Goal: Information Seeking & Learning: Learn about a topic

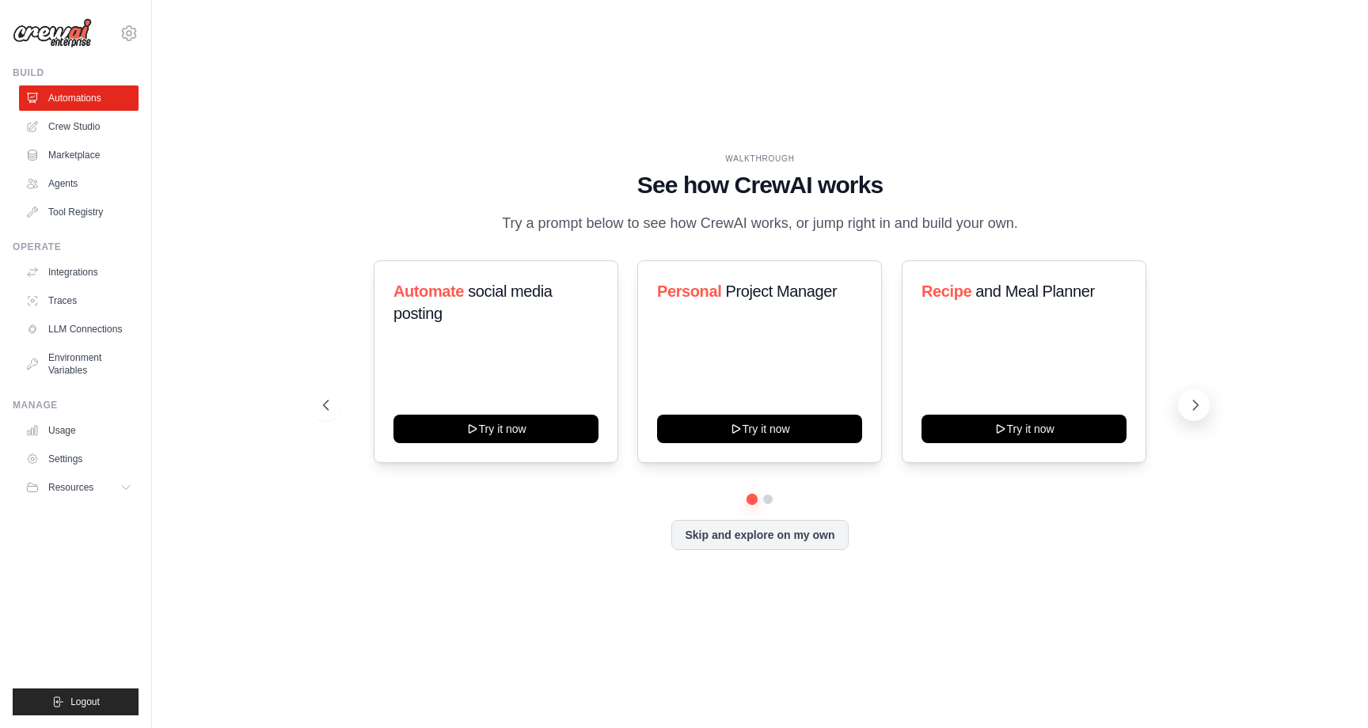
click at [1195, 408] on icon at bounding box center [1196, 406] width 5 height 10
click at [800, 536] on button "Skip and explore on my own" at bounding box center [759, 534] width 177 height 30
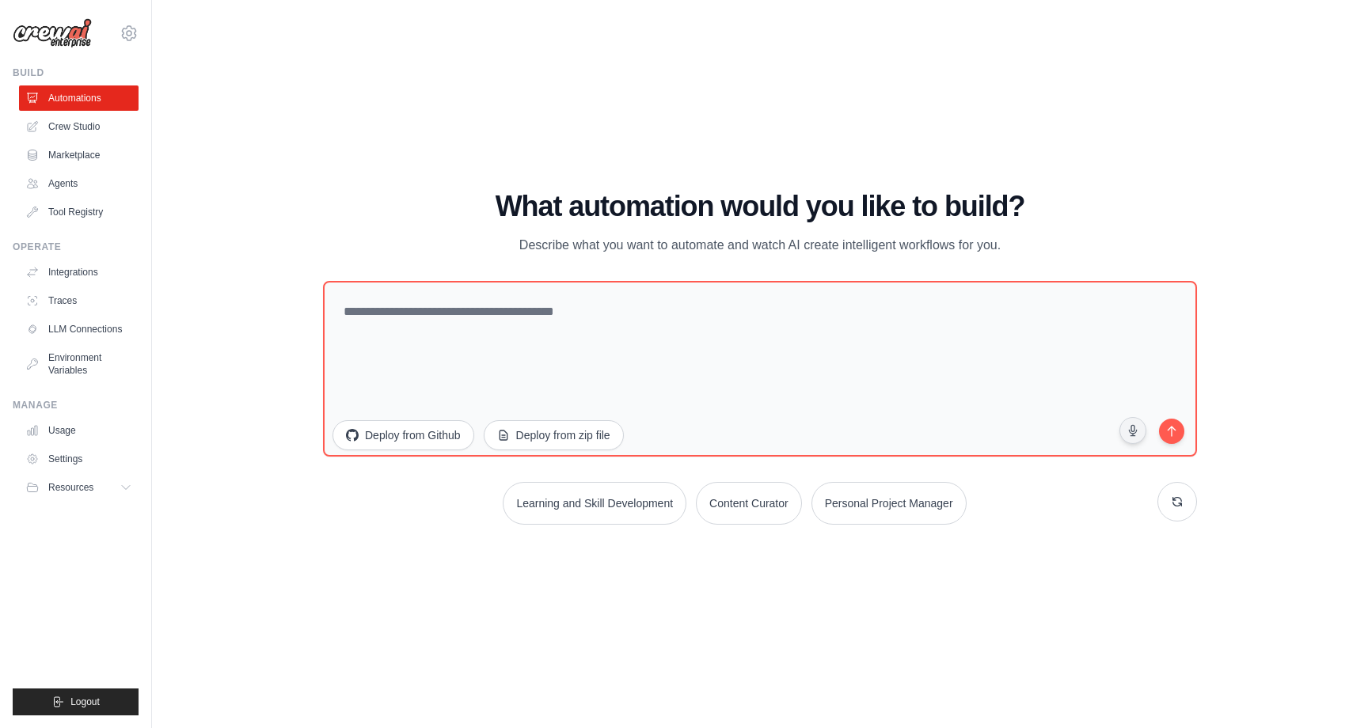
click at [556, 202] on h1 "What automation would you like to build?" at bounding box center [760, 207] width 874 height 32
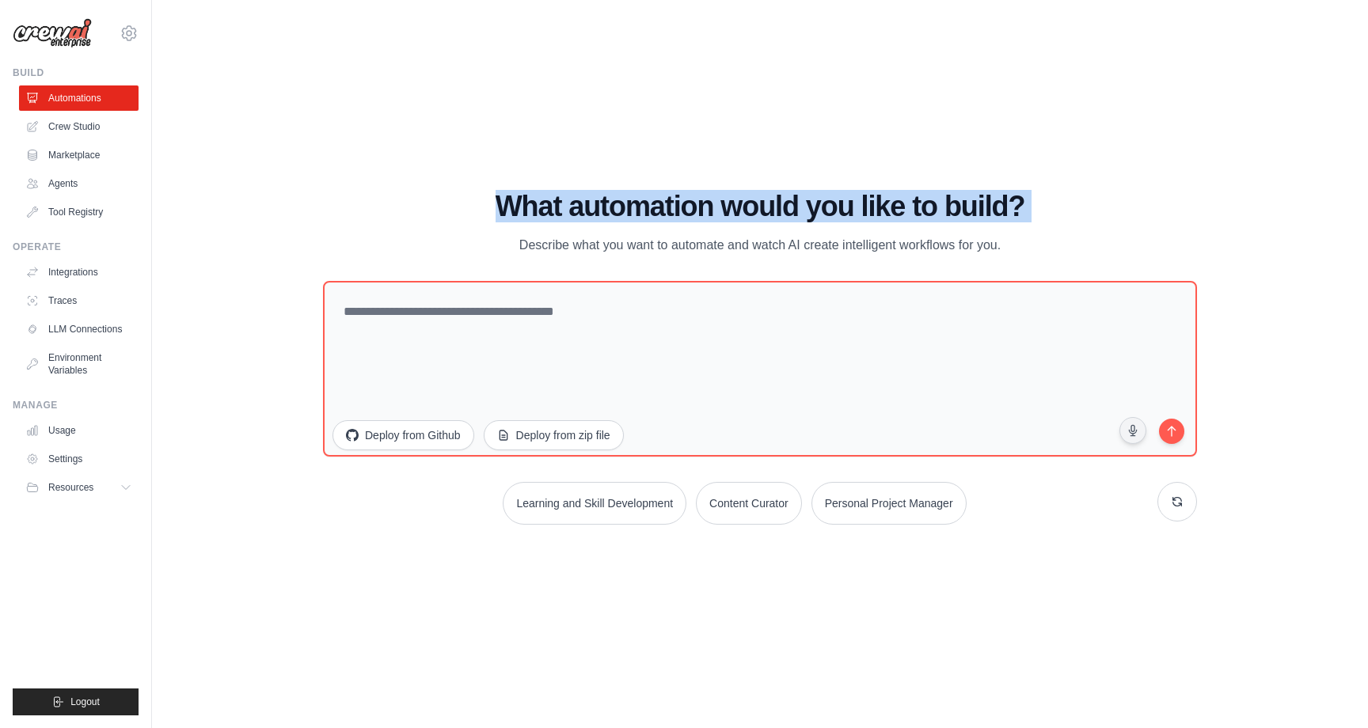
click at [558, 241] on p "Describe what you want to automate and watch AI create intelligent workflows fo…" at bounding box center [760, 245] width 532 height 21
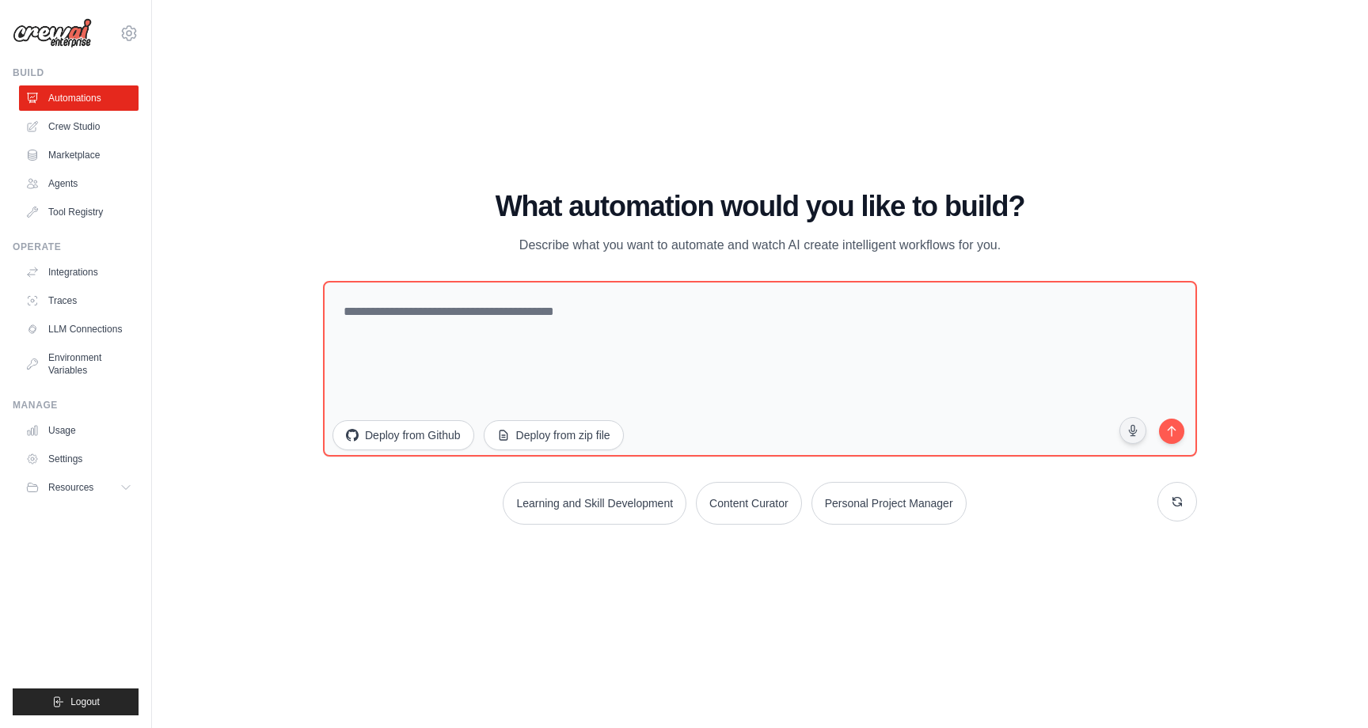
drag, startPoint x: 558, startPoint y: 241, endPoint x: 998, endPoint y: 245, distance: 440.2
click at [998, 245] on p "Describe what you want to automate and watch AI create intelligent workflows fo…" at bounding box center [760, 245] width 532 height 21
click at [69, 178] on link "Agents" at bounding box center [81, 183] width 120 height 25
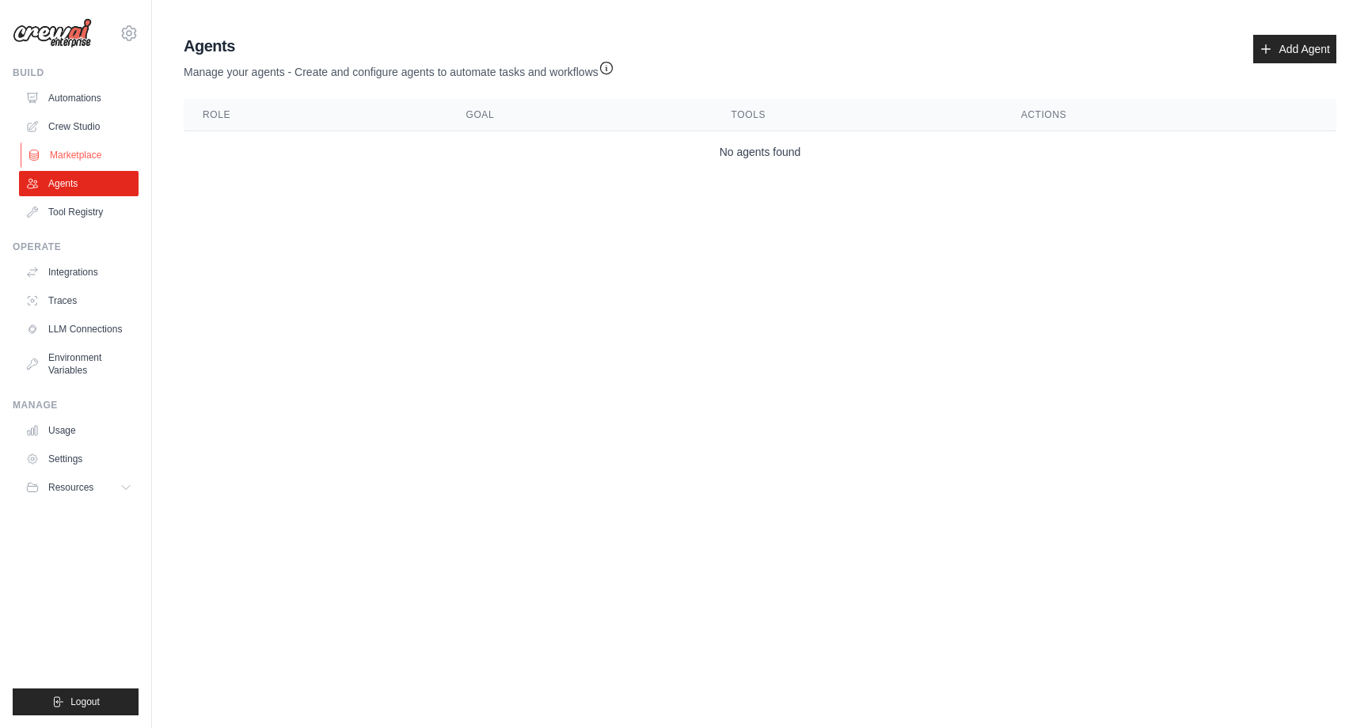
click at [77, 150] on link "Marketplace" at bounding box center [81, 155] width 120 height 25
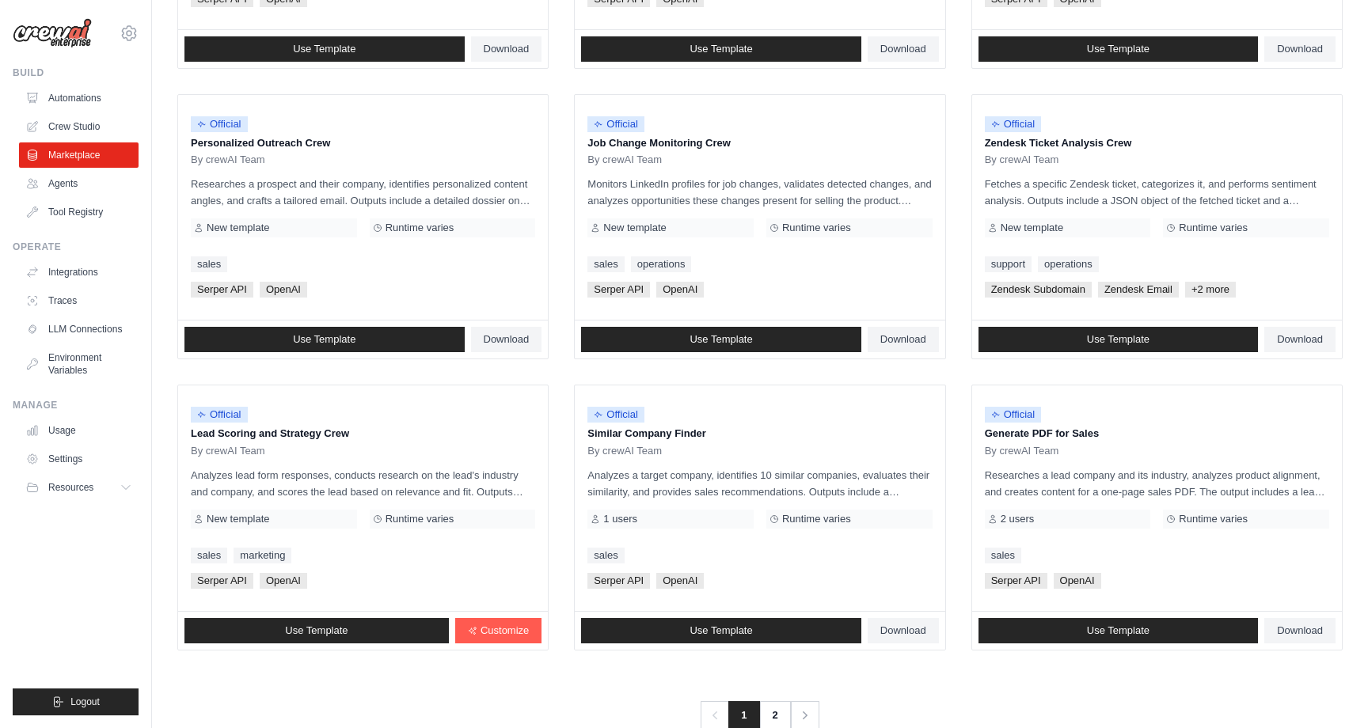
scroll to position [739, 0]
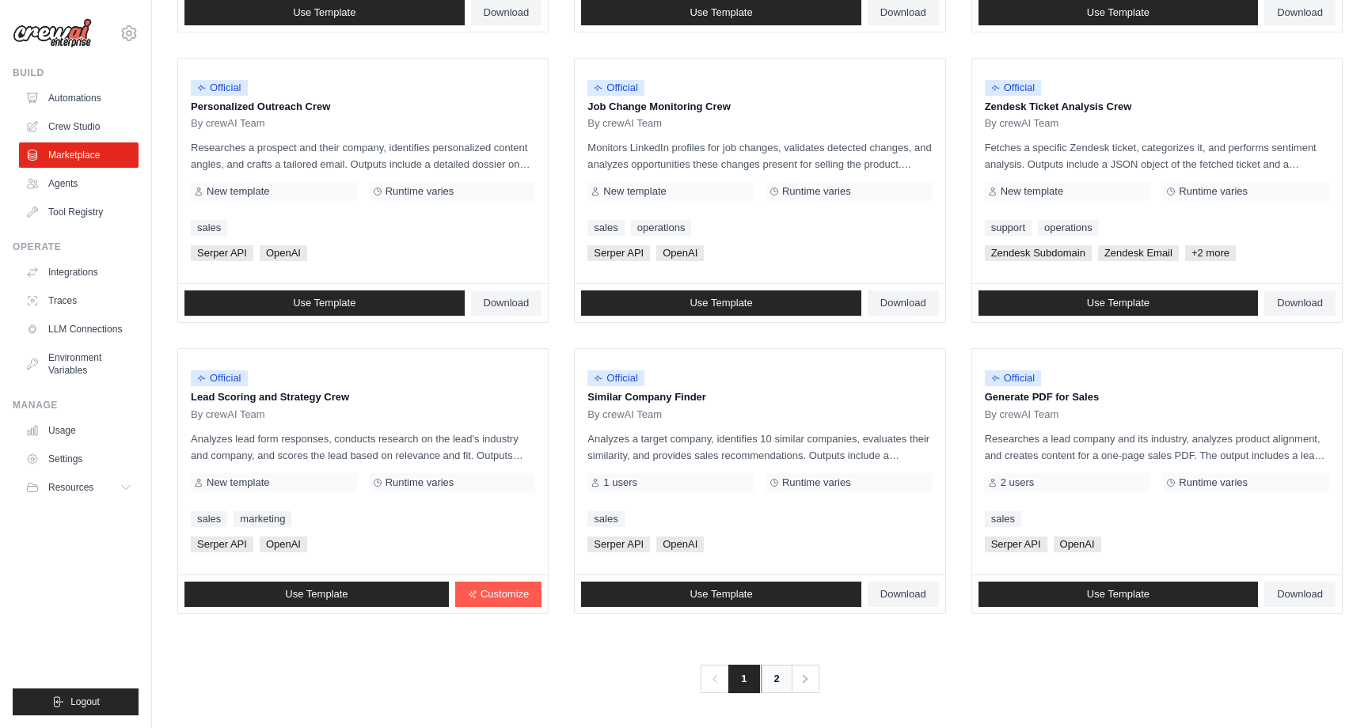
click at [775, 676] on link "2" at bounding box center [777, 679] width 32 height 29
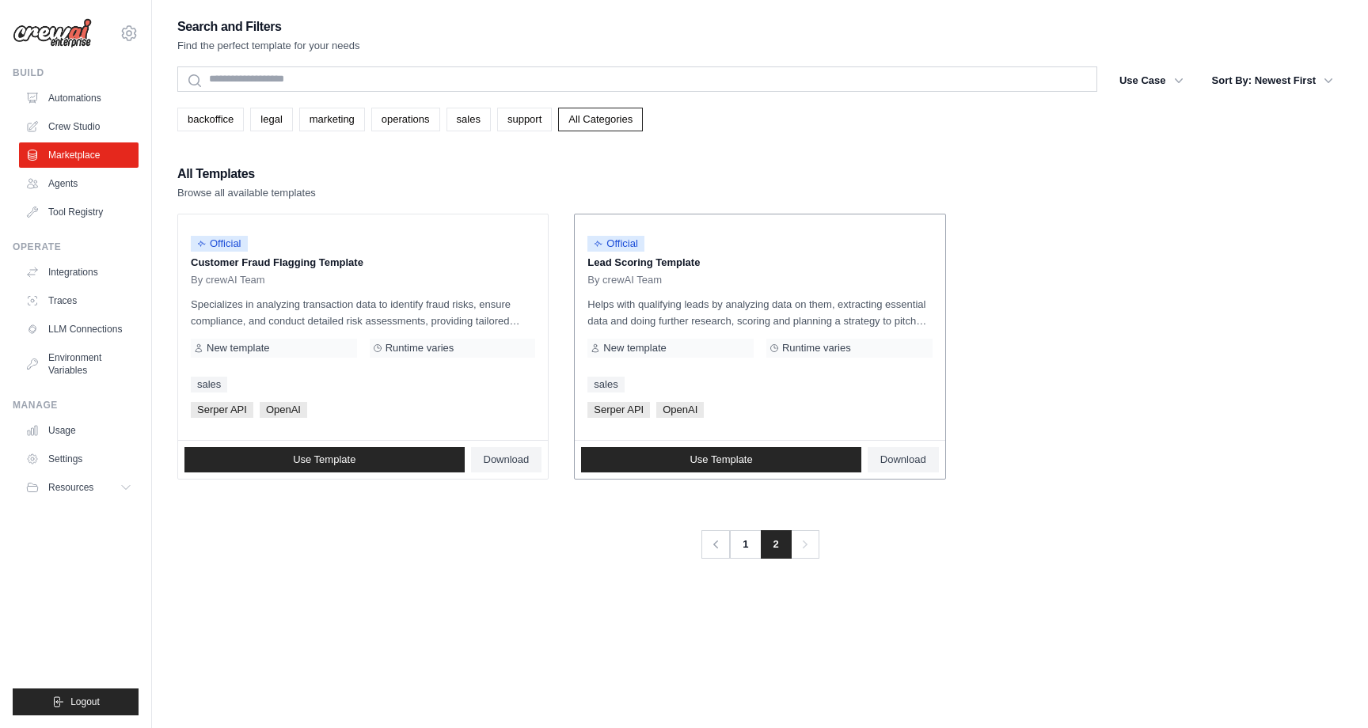
click at [589, 304] on p "Helps with qualifying leads by analyzing data on them, extracting essential dat…" at bounding box center [759, 312] width 344 height 33
drag, startPoint x: 589, startPoint y: 304, endPoint x: 875, endPoint y: 312, distance: 285.9
click at [875, 312] on p "Helps with qualifying leads by analyzing data on them, extracting essential dat…" at bounding box center [759, 312] width 344 height 33
click at [893, 313] on p "Helps with qualifying leads by analyzing data on them, extracting essential dat…" at bounding box center [759, 312] width 344 height 33
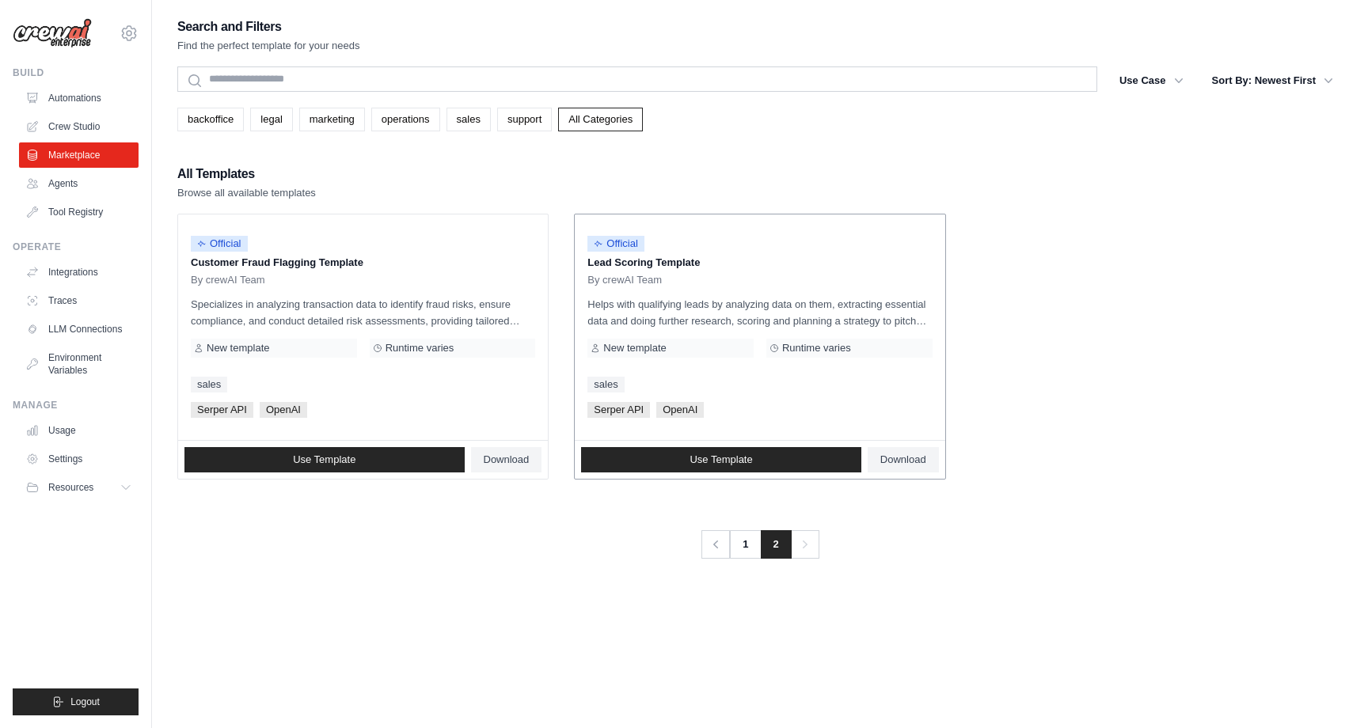
click at [893, 313] on p "Helps with qualifying leads by analyzing data on them, extracting essential dat…" at bounding box center [759, 312] width 344 height 33
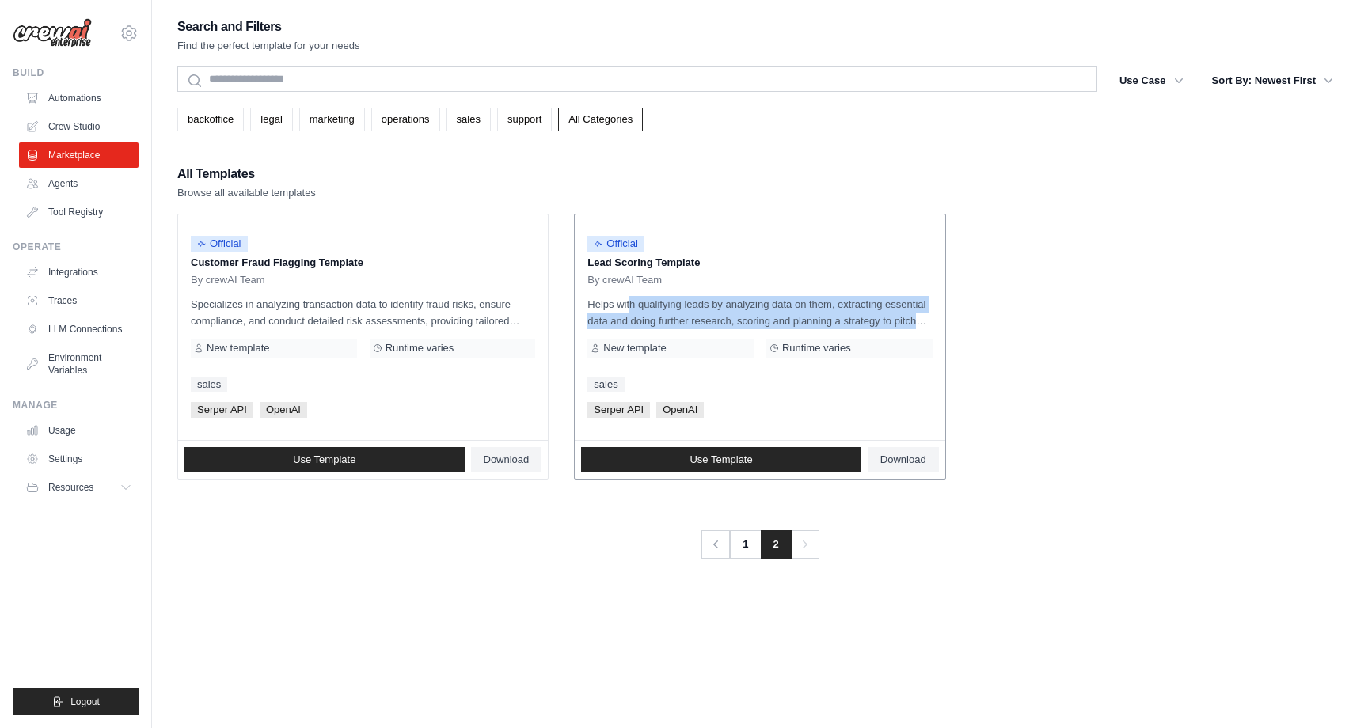
click at [893, 313] on p "Helps with qualifying leads by analyzing data on them, extracting essential dat…" at bounding box center [759, 312] width 344 height 33
click at [626, 410] on span "Serper API" at bounding box center [618, 410] width 63 height 16
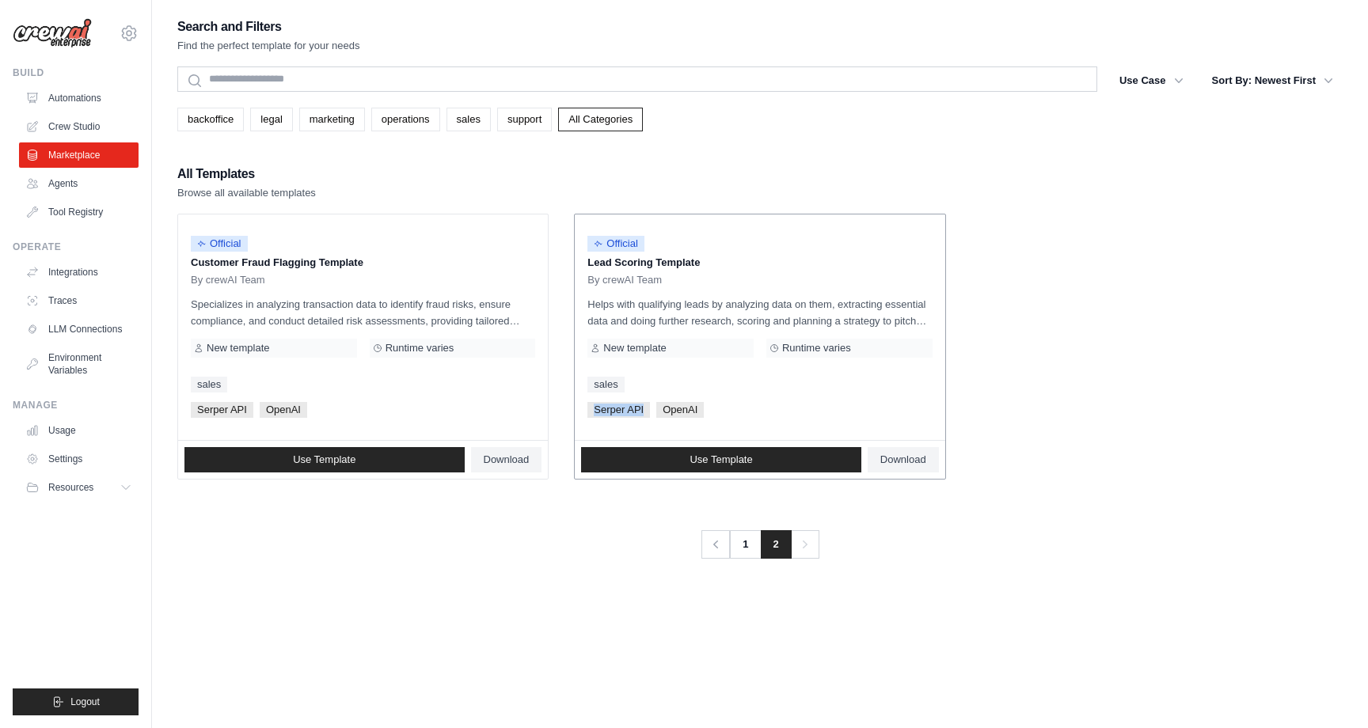
drag, startPoint x: 626, startPoint y: 410, endPoint x: 606, endPoint y: 410, distance: 19.8
click at [606, 410] on span "Serper API" at bounding box center [618, 410] width 63 height 16
click at [621, 264] on p "Lead Scoring Template" at bounding box center [759, 263] width 344 height 16
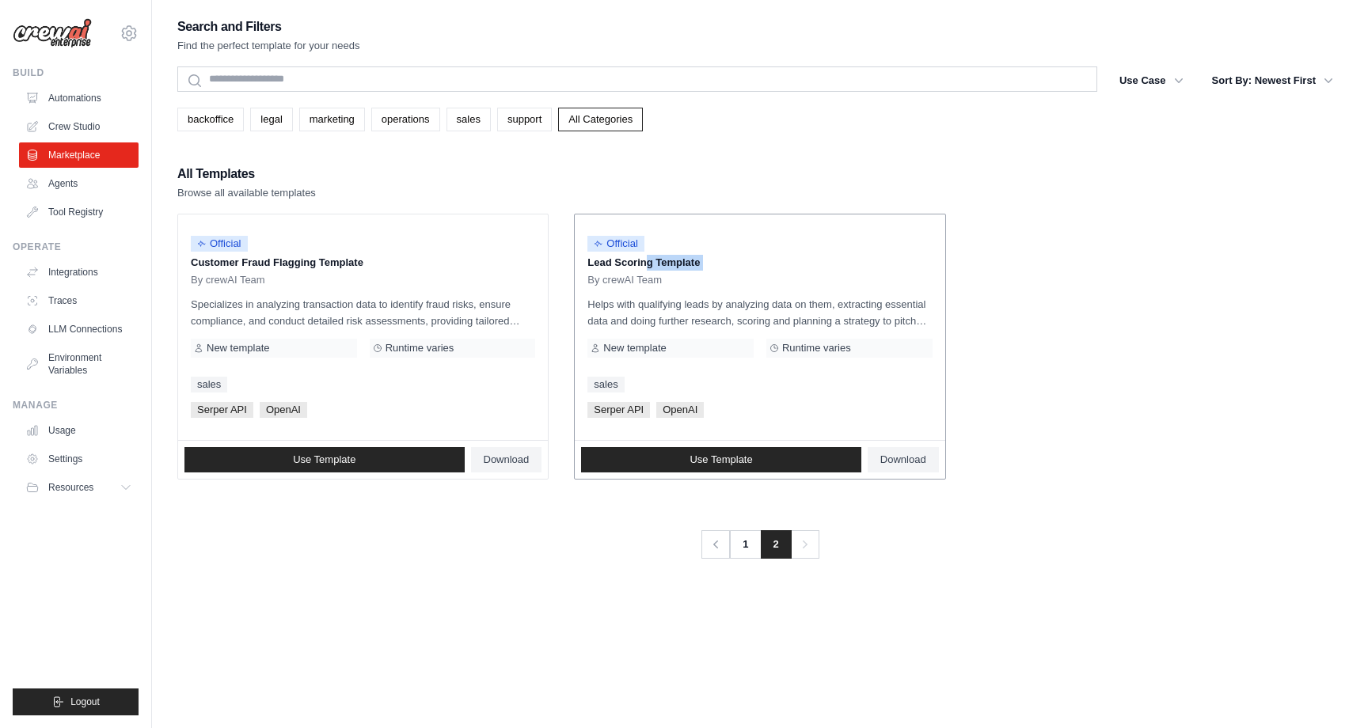
click at [621, 264] on p "Lead Scoring Template" at bounding box center [759, 263] width 344 height 16
click at [84, 104] on link "Automations" at bounding box center [81, 98] width 120 height 25
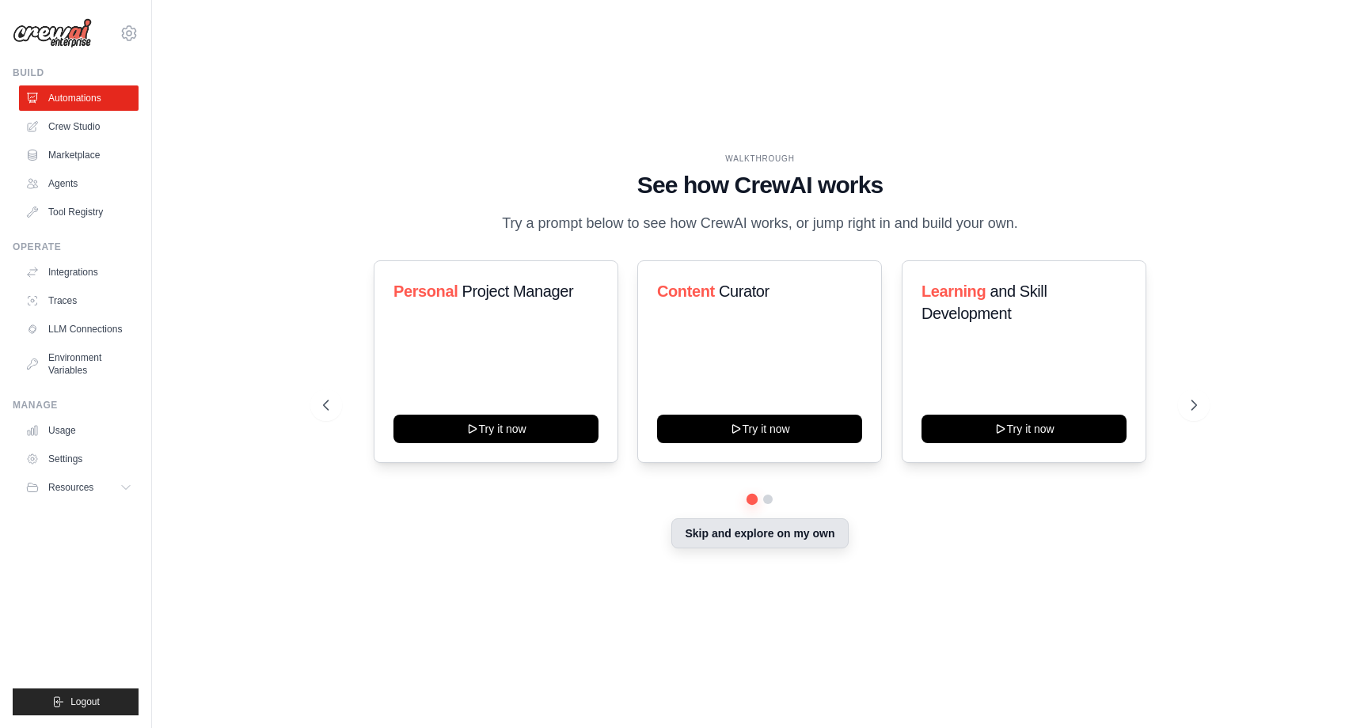
click at [769, 549] on div "Skip and explore on my own" at bounding box center [760, 535] width 874 height 30
click at [774, 538] on button "Skip and explore on my own" at bounding box center [759, 534] width 177 height 30
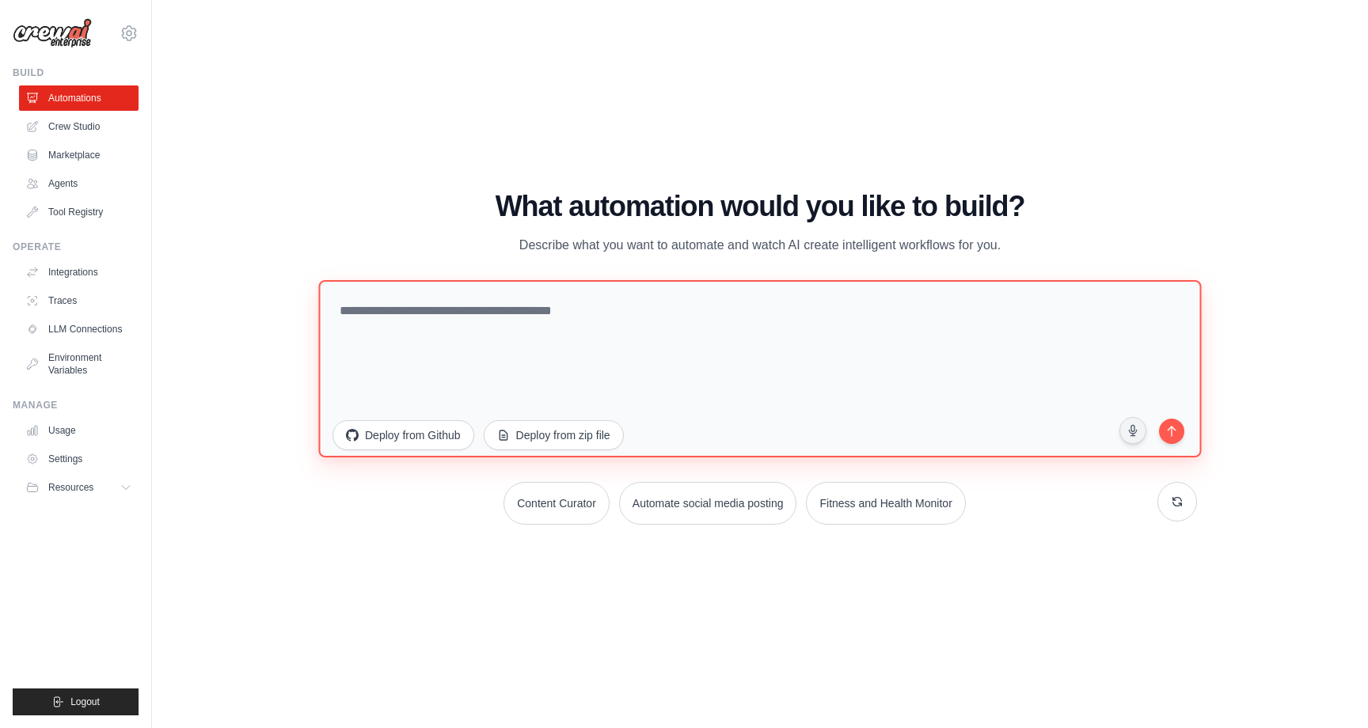
click at [687, 358] on textarea at bounding box center [759, 368] width 883 height 177
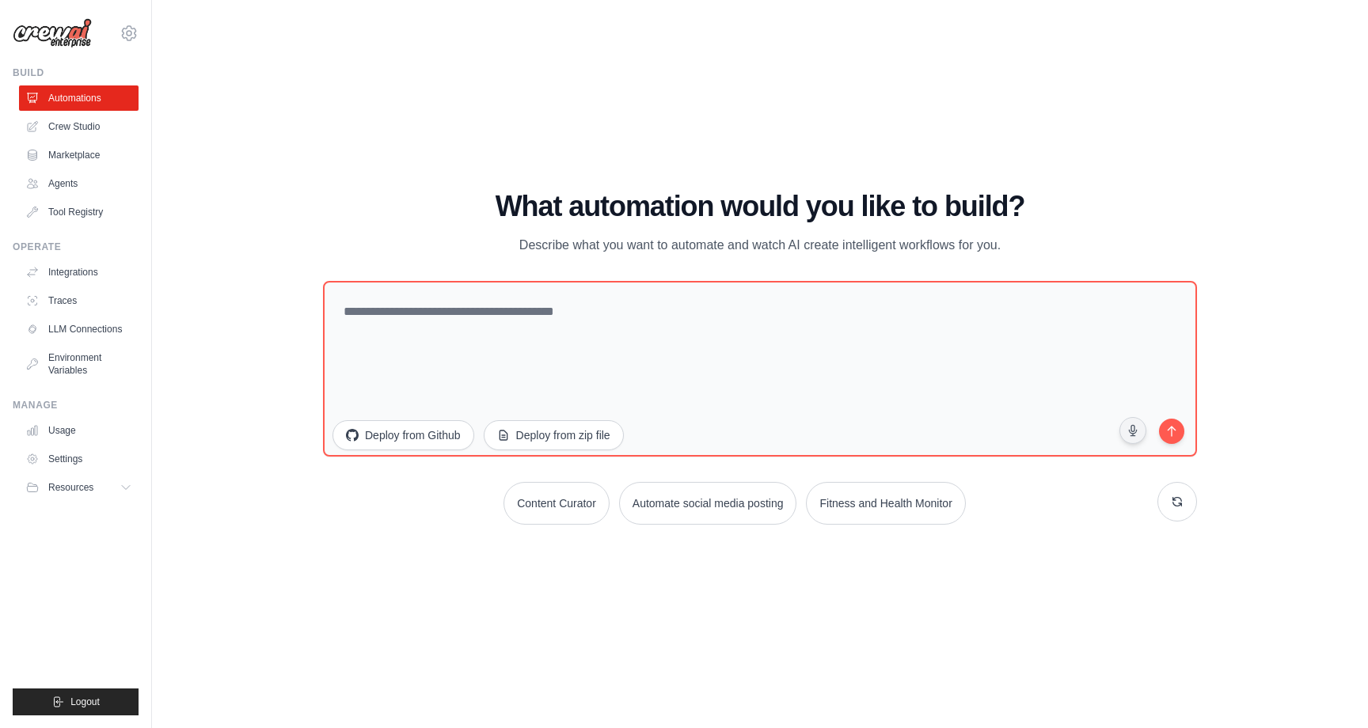
click at [1101, 512] on div "Content Curator Automate social media posting Fitness and Health Monitor" at bounding box center [760, 503] width 874 height 43
drag, startPoint x: 989, startPoint y: 508, endPoint x: 477, endPoint y: 504, distance: 512.2
click at [477, 504] on div "Content Curator Automate social media posting Fitness and Health Monitor" at bounding box center [760, 503] width 874 height 43
drag, startPoint x: 572, startPoint y: 504, endPoint x: 572, endPoint y: 582, distance: 77.6
click at [572, 582] on div "WALKTHROUGH See how [PERSON_NAME] works Try a prompt below to see how [PERSON_N…" at bounding box center [759, 364] width 1165 height 697
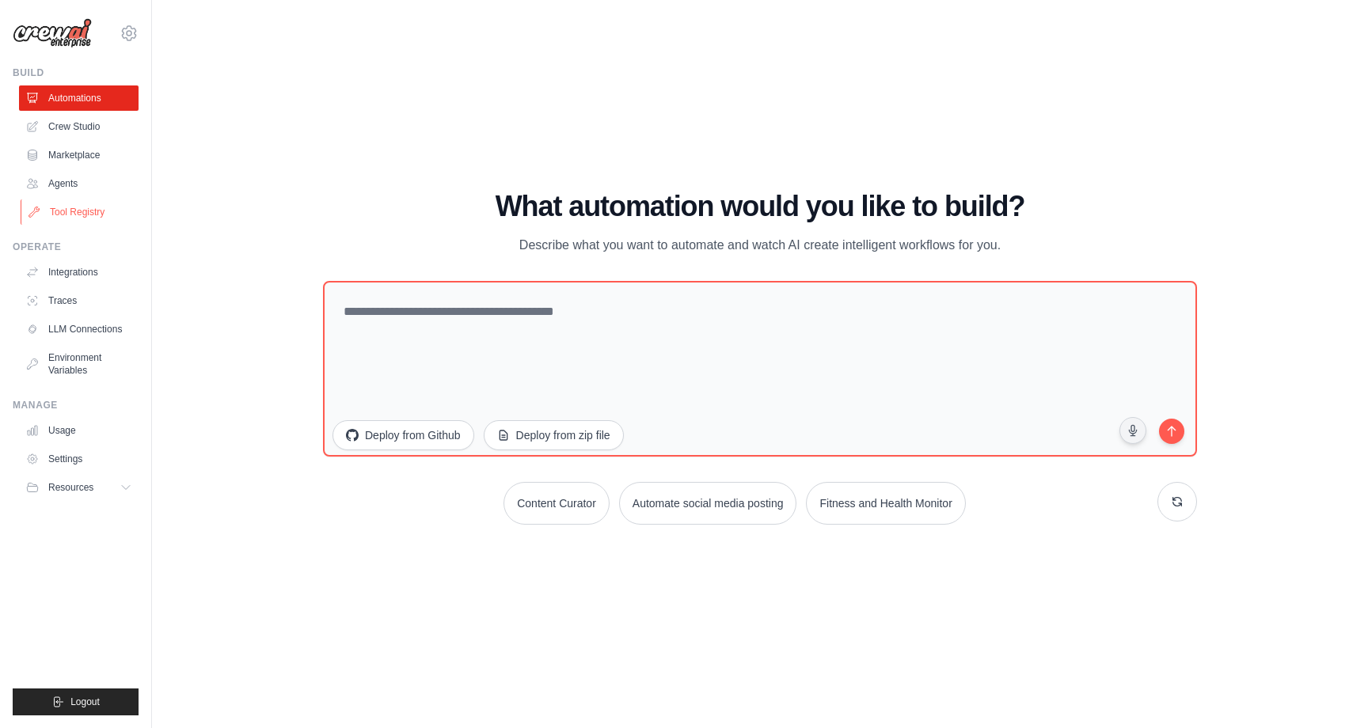
click at [85, 212] on link "Tool Registry" at bounding box center [81, 212] width 120 height 25
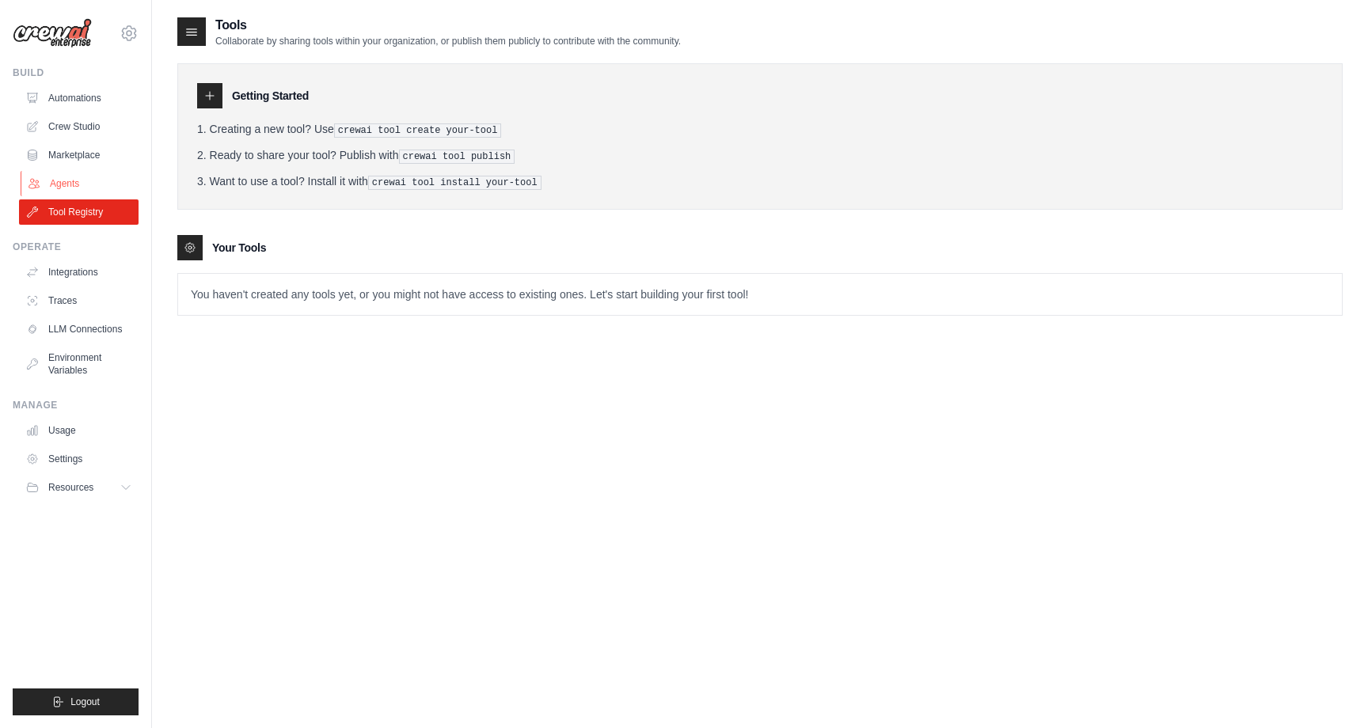
click at [59, 177] on link "Agents" at bounding box center [81, 183] width 120 height 25
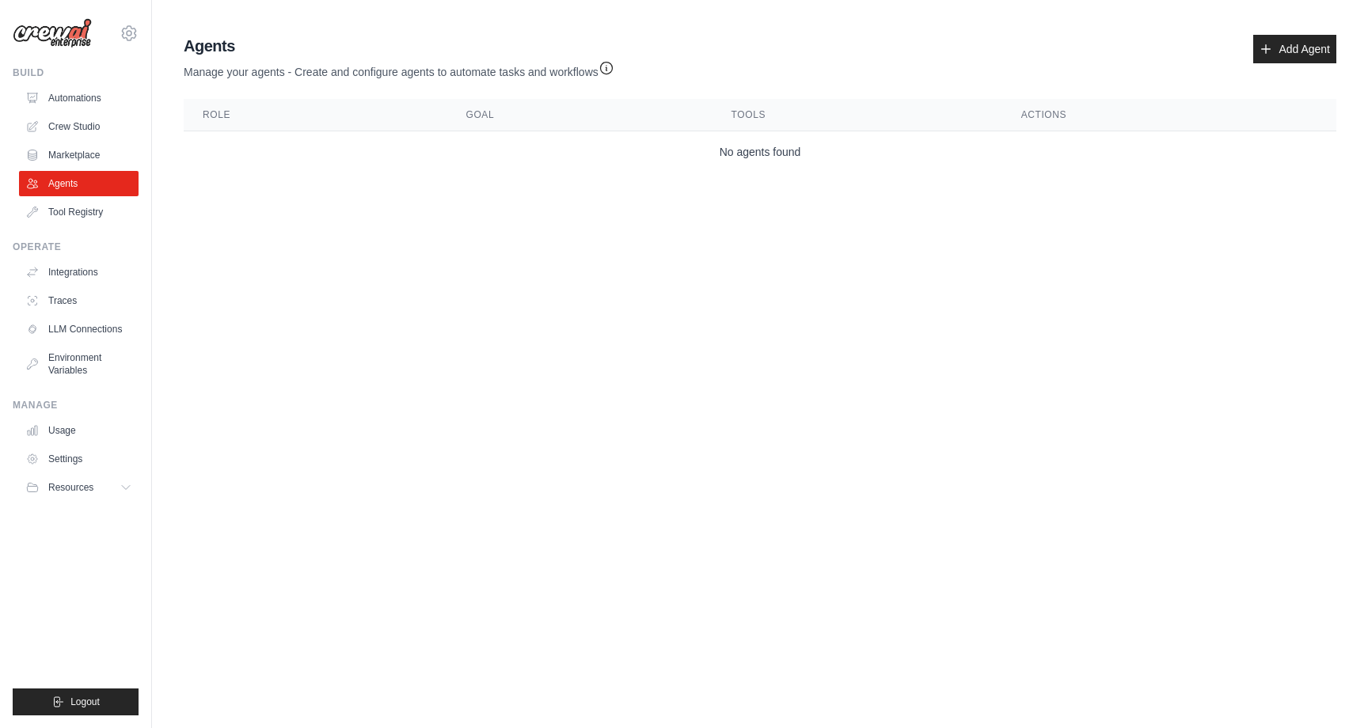
click at [313, 70] on p "Manage your agents - Create and configure agents to automate tasks and workflows" at bounding box center [399, 68] width 431 height 23
drag, startPoint x: 313, startPoint y: 70, endPoint x: 571, endPoint y: 70, distance: 258.1
click at [571, 70] on p "Manage your agents - Create and configure agents to automate tasks and workflows" at bounding box center [399, 68] width 431 height 23
click at [606, 70] on icon "button" at bounding box center [607, 67] width 16 height 16
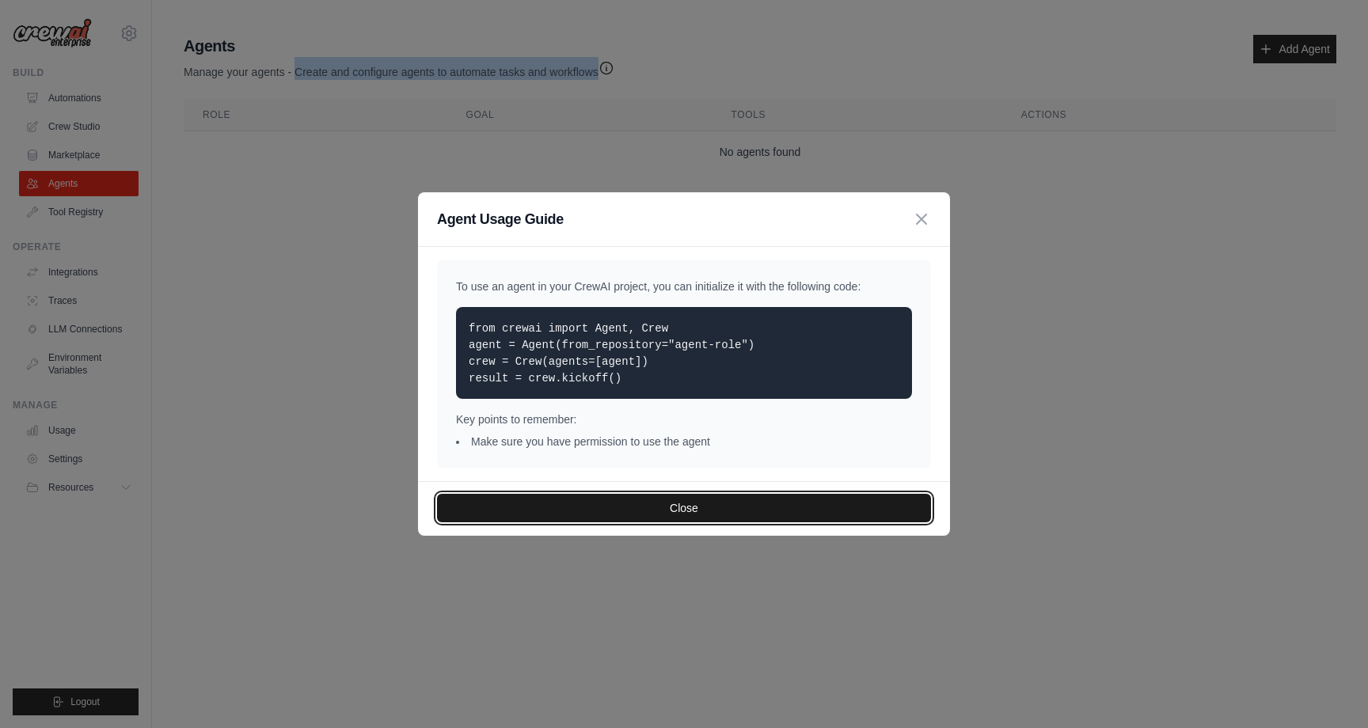
click at [743, 507] on button "Close" at bounding box center [684, 508] width 494 height 29
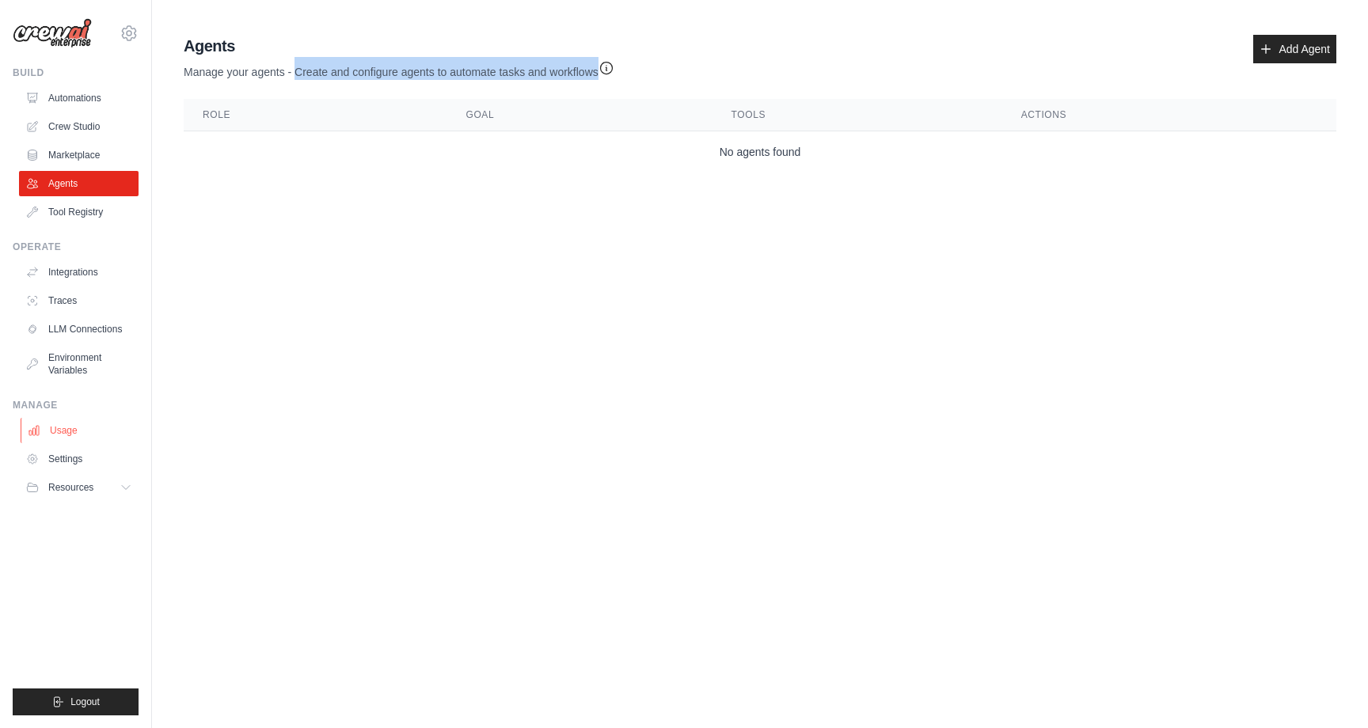
click at [77, 432] on link "Usage" at bounding box center [81, 430] width 120 height 25
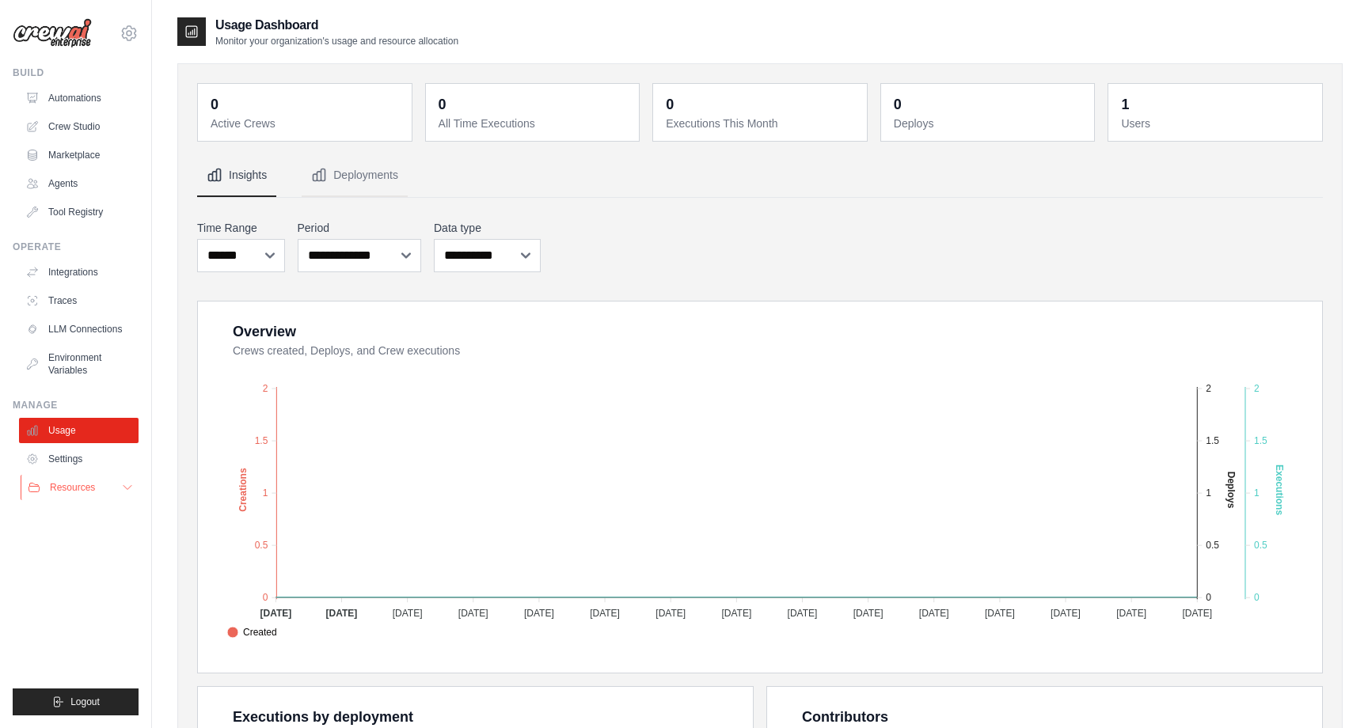
click at [132, 491] on icon at bounding box center [127, 487] width 13 height 13
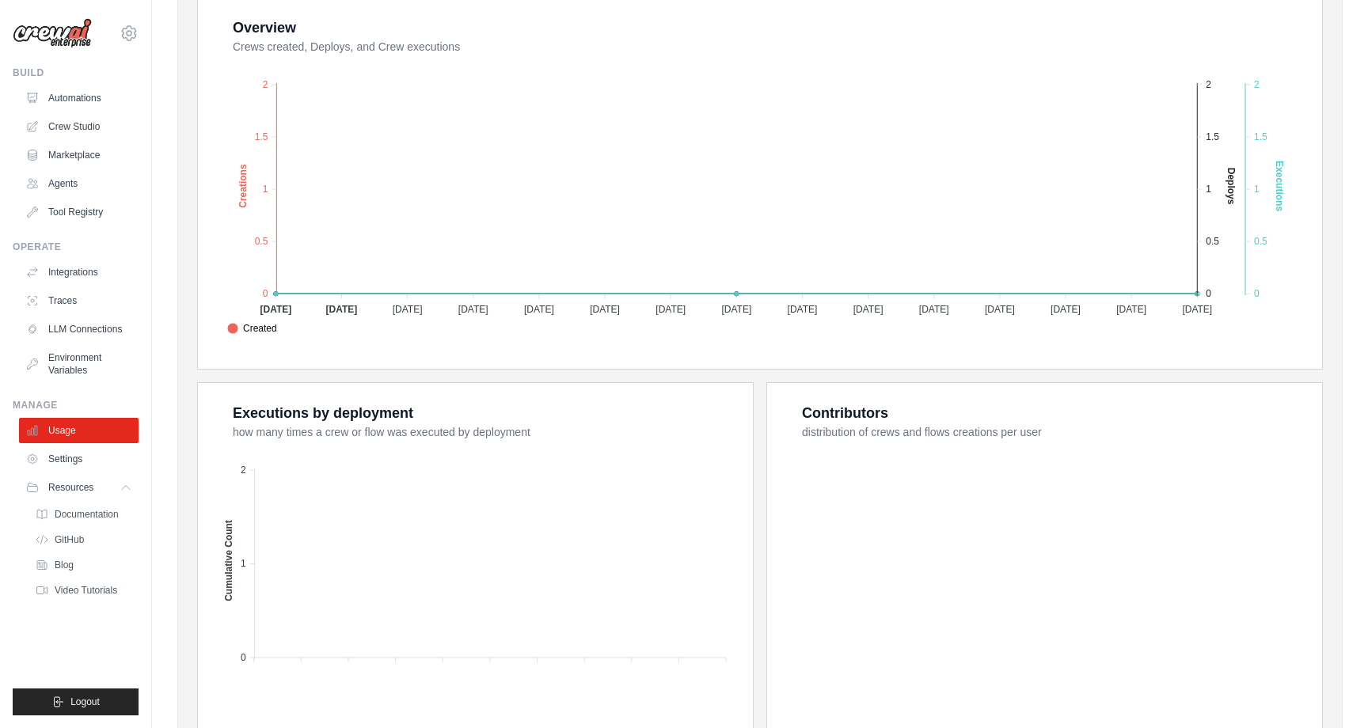
scroll to position [307, 0]
